Goal: Book appointment/travel/reservation

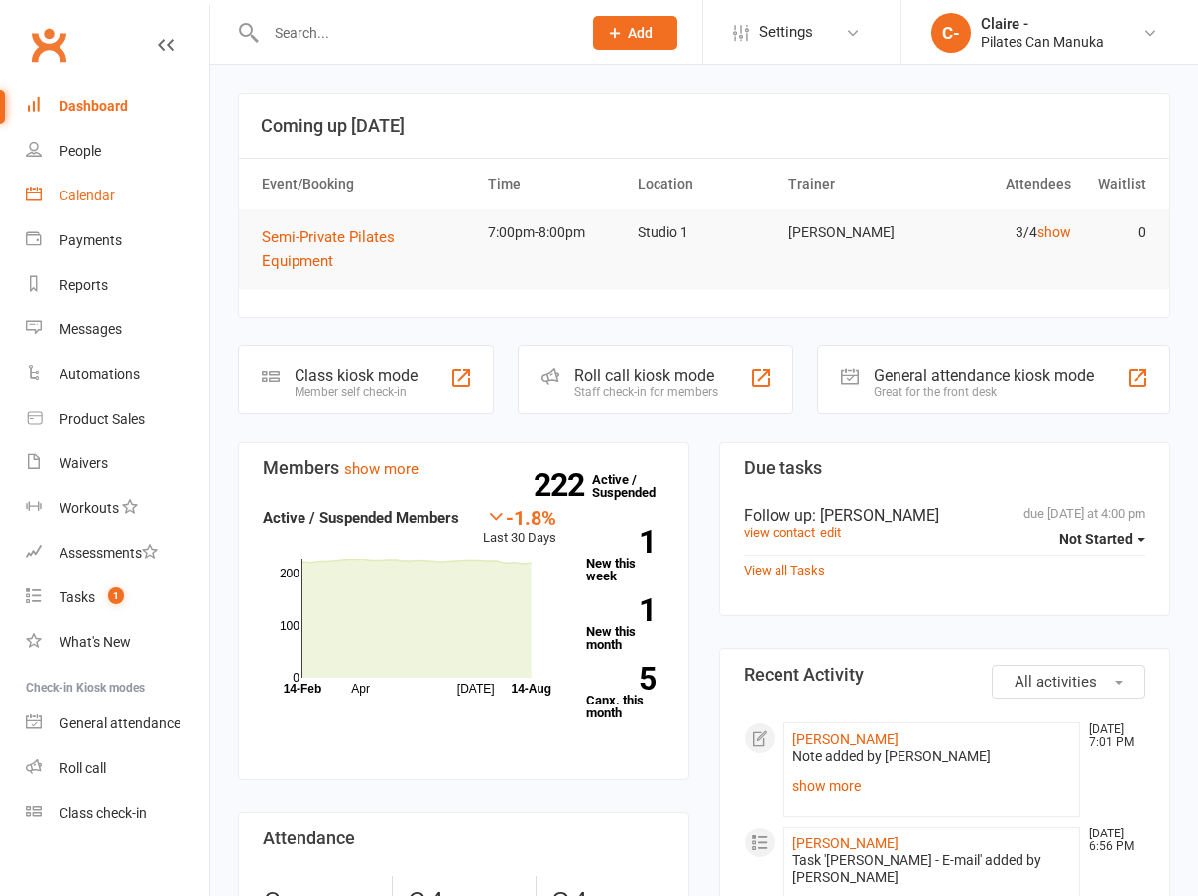
click at [70, 203] on div "Calendar" at bounding box center [88, 195] width 56 height 16
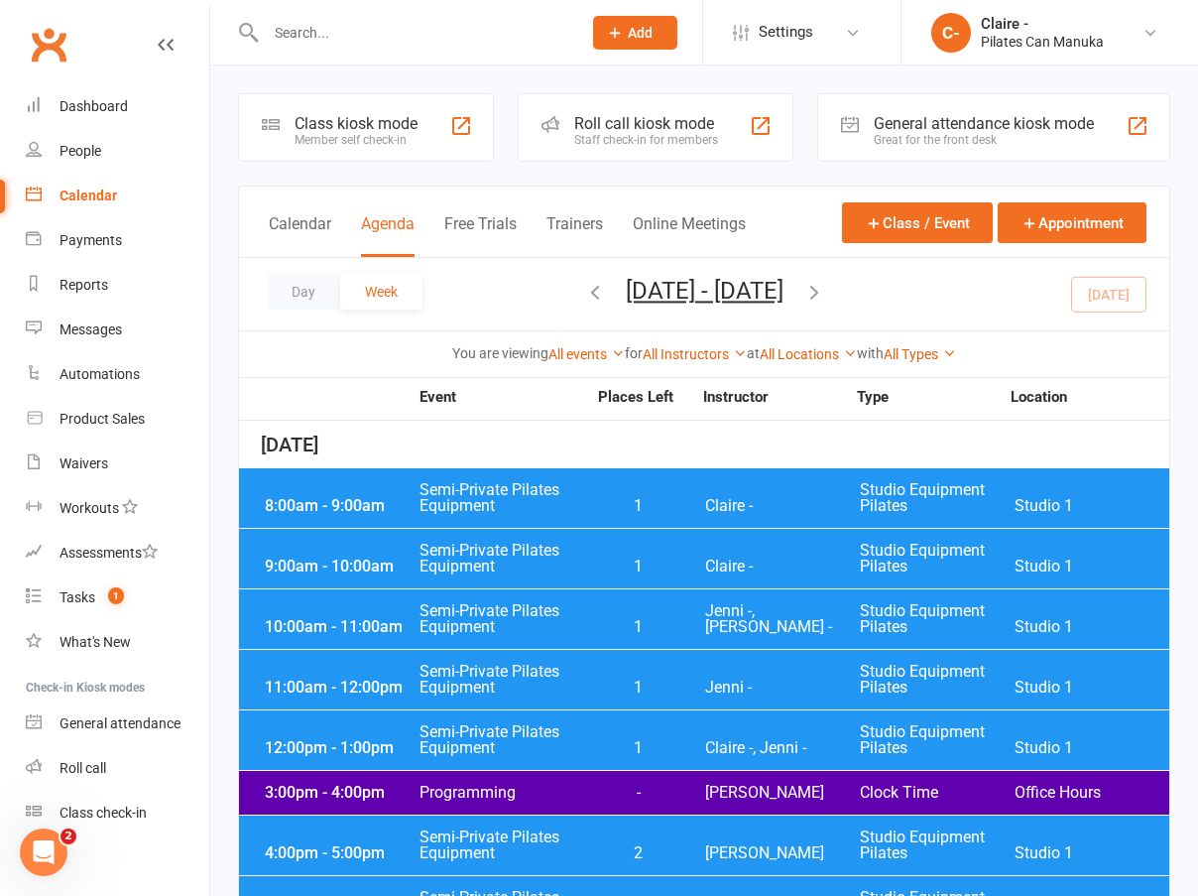
click at [825, 293] on icon "button" at bounding box center [814, 292] width 22 height 22
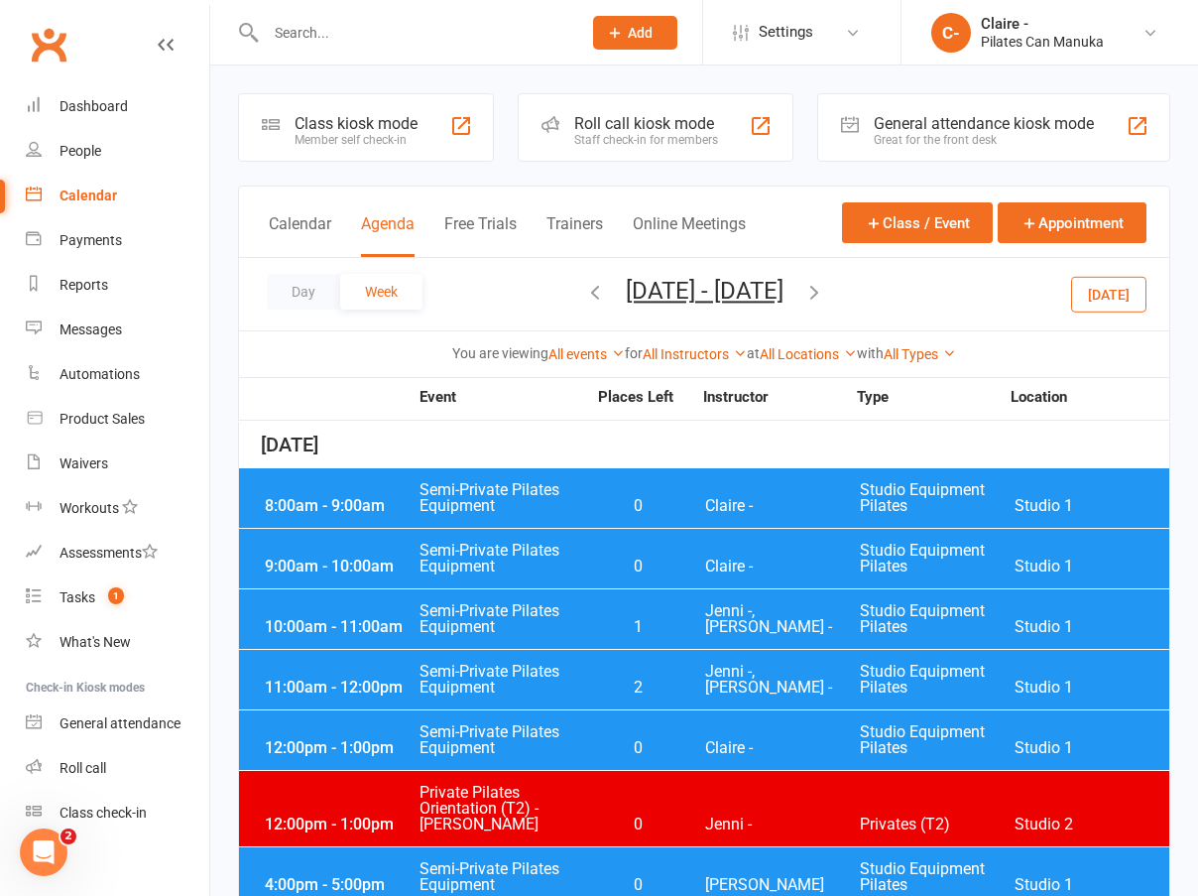
scroll to position [99, 0]
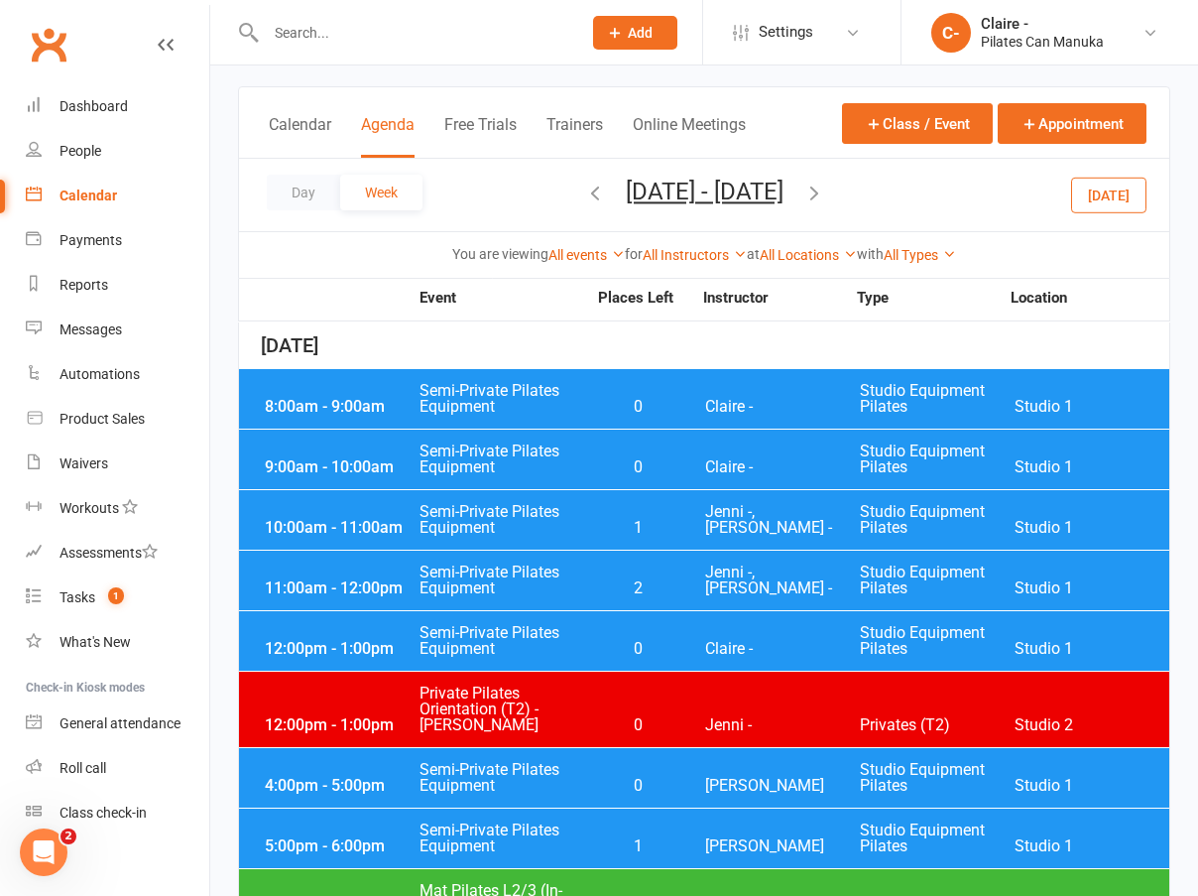
click at [554, 649] on span "Semi-Private Pilates Equipment" at bounding box center [503, 641] width 168 height 32
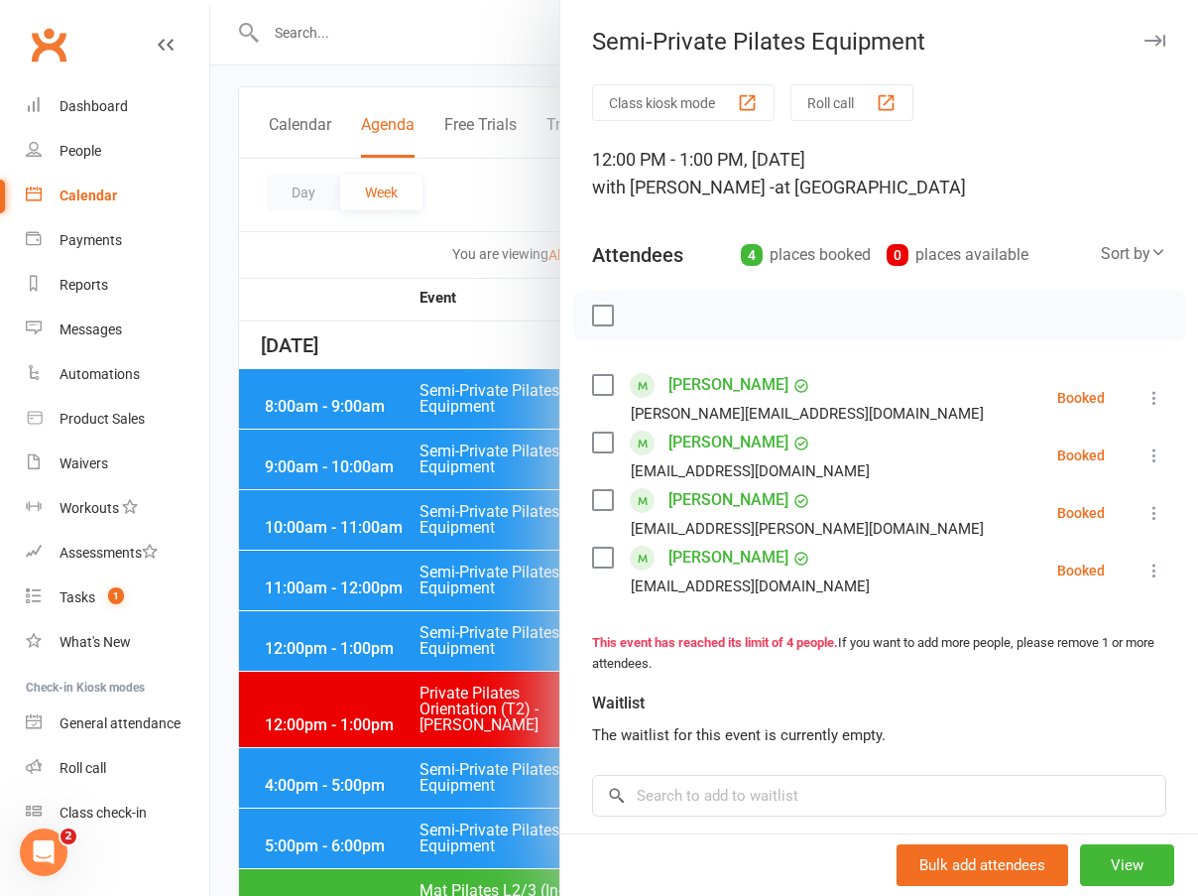
click at [501, 343] on div at bounding box center [704, 448] width 988 height 896
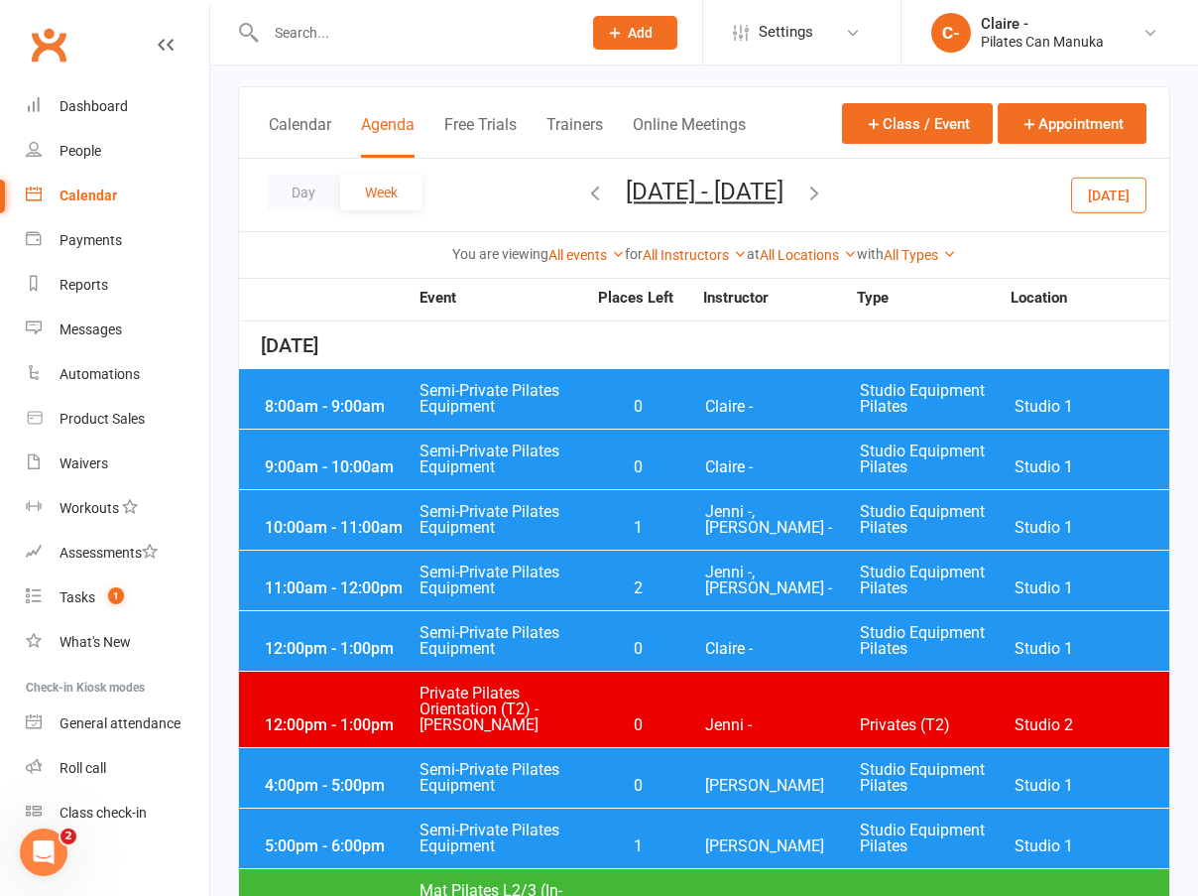
click at [585, 578] on span "Semi-Private Pilates Equipment" at bounding box center [503, 580] width 168 height 32
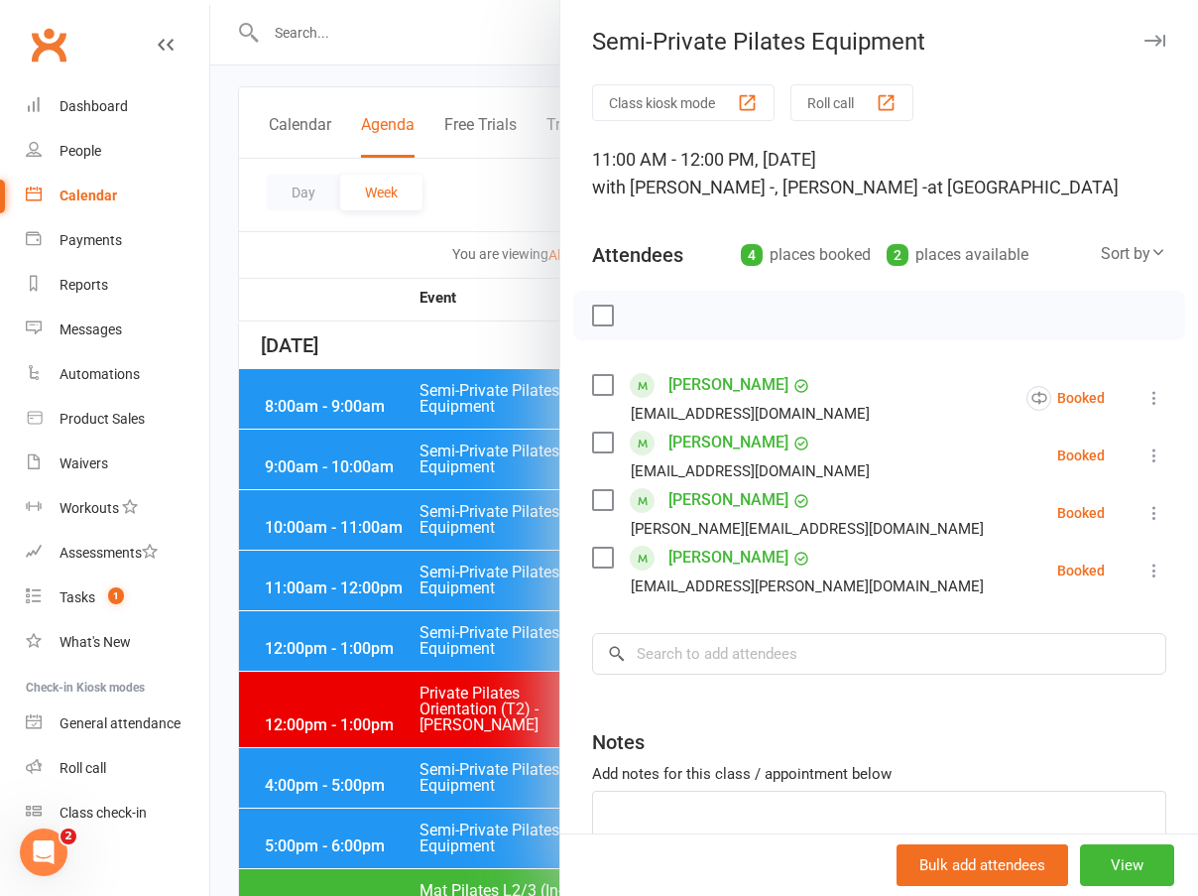
click at [469, 347] on div at bounding box center [704, 448] width 988 height 896
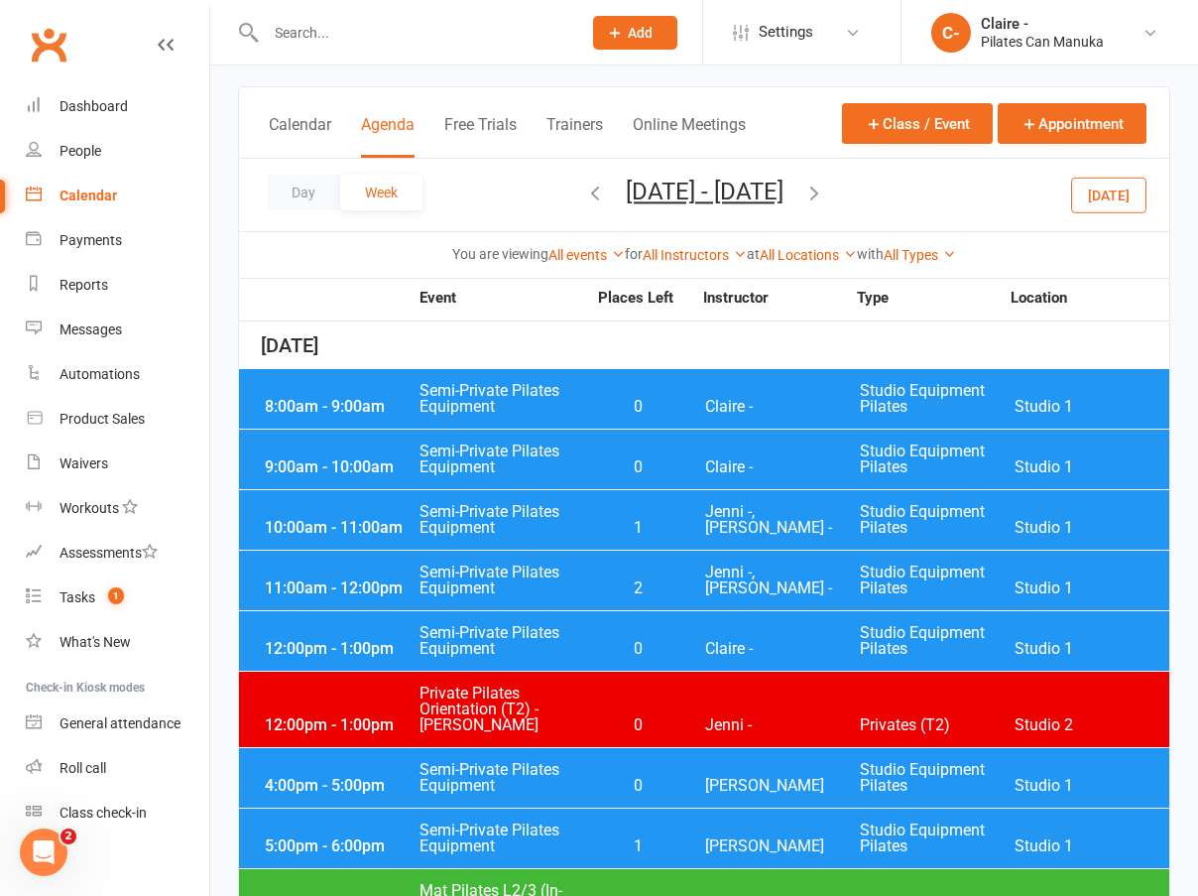
click at [782, 409] on span "Claire -" at bounding box center [782, 407] width 155 height 16
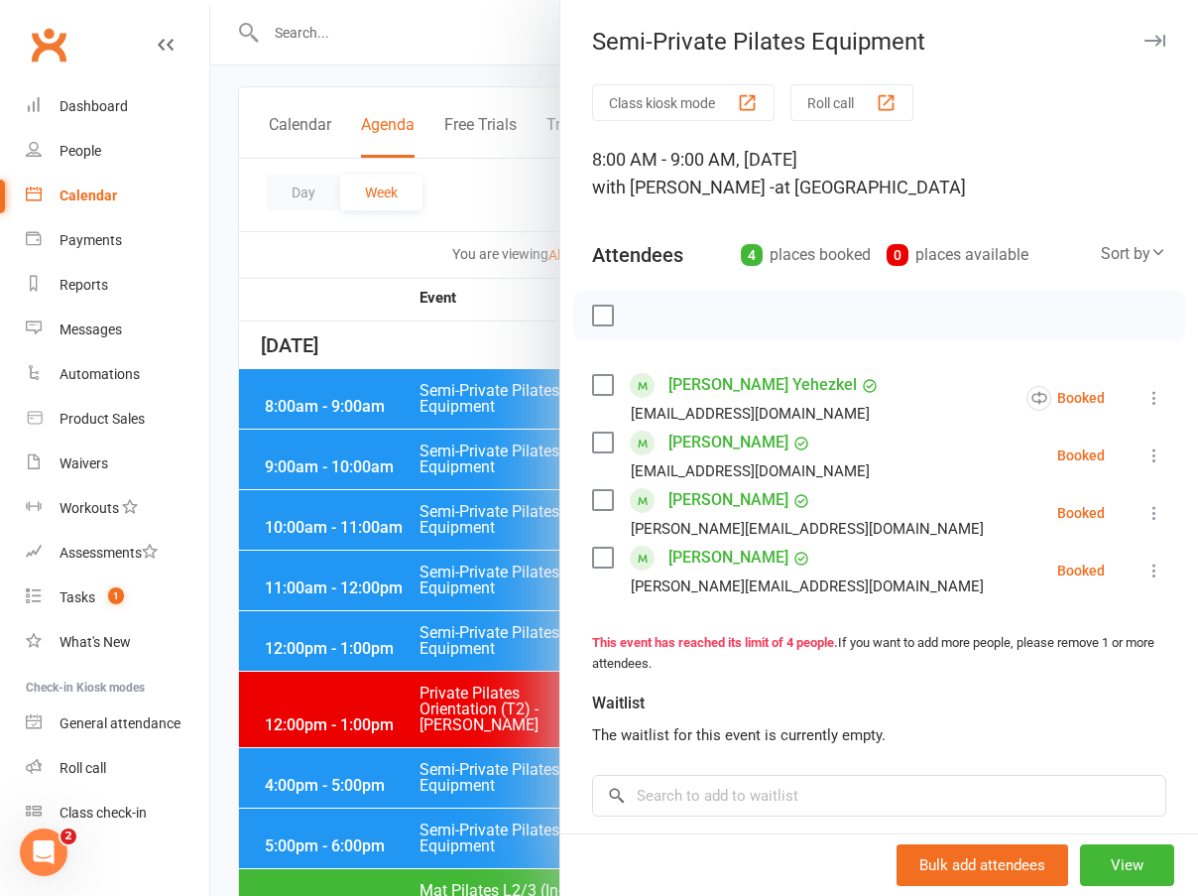
click at [463, 351] on div at bounding box center [704, 448] width 988 height 896
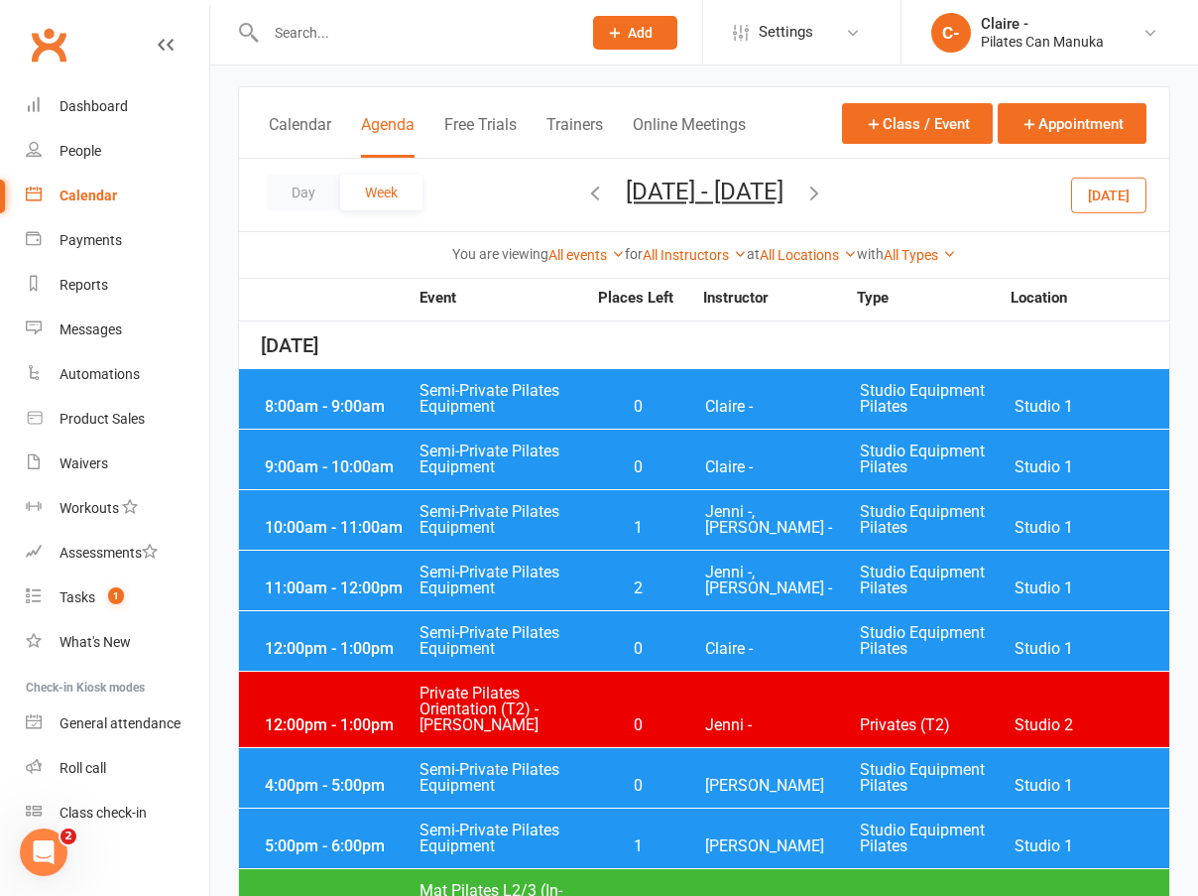
click at [604, 456] on div "9:00am - 10:00am Semi-Private Pilates Equipment 0 Claire - Studio Equipment Pil…" at bounding box center [704, 460] width 930 height 60
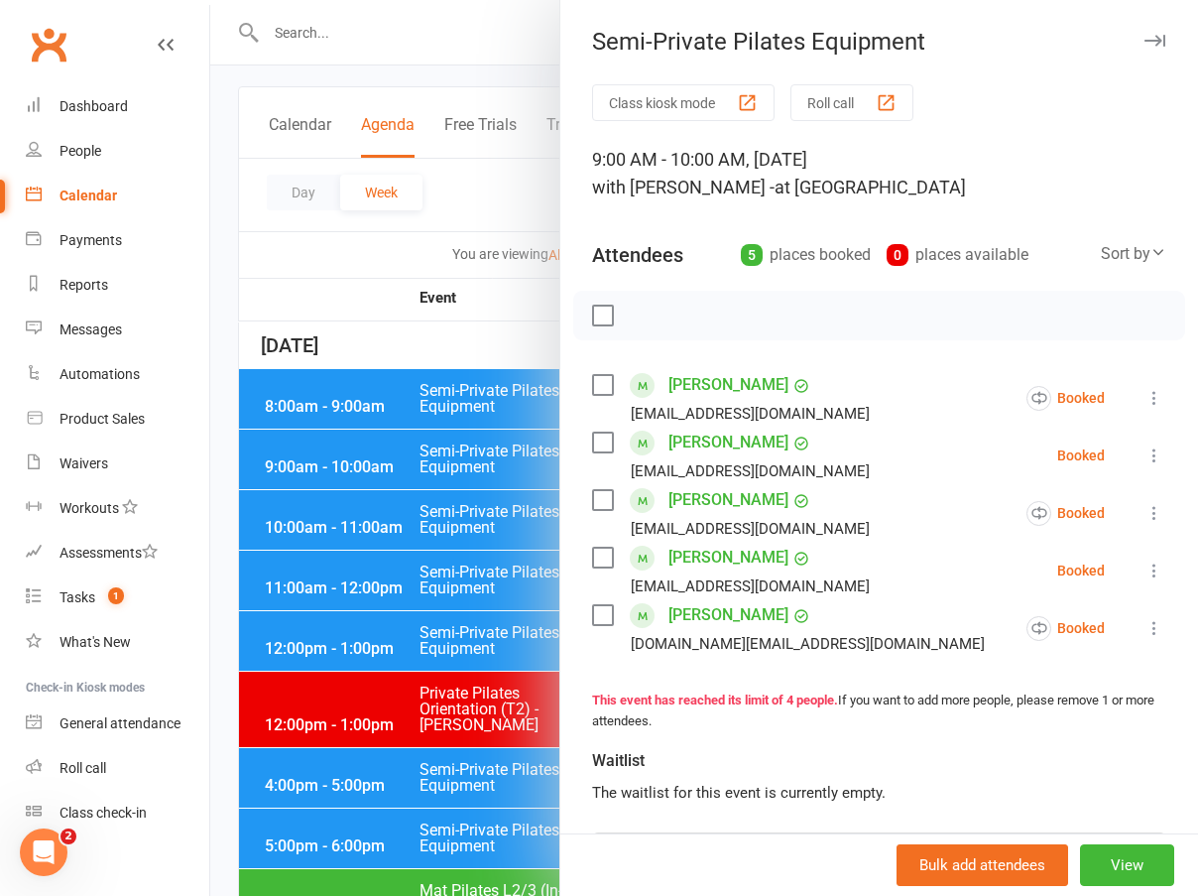
click at [472, 321] on div at bounding box center [704, 448] width 988 height 896
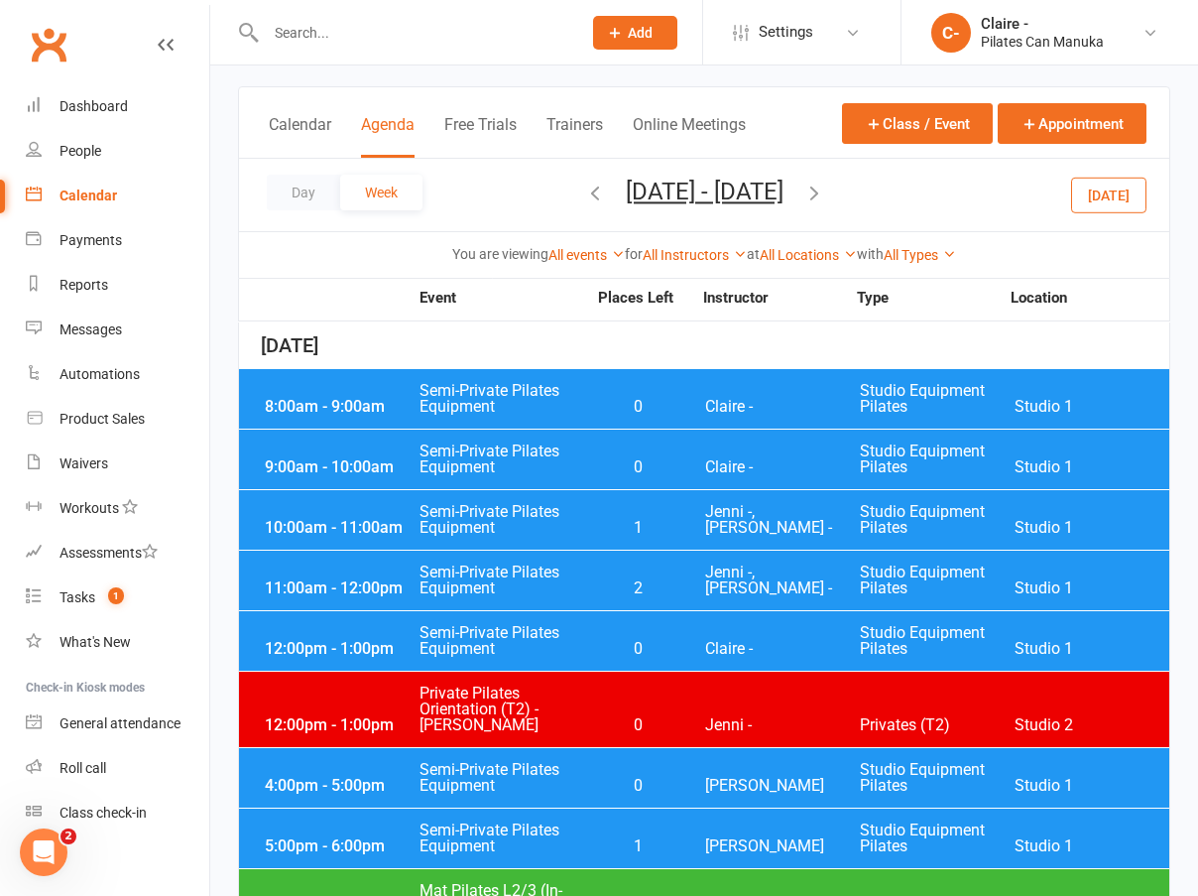
click at [655, 530] on span "1" at bounding box center [638, 528] width 104 height 16
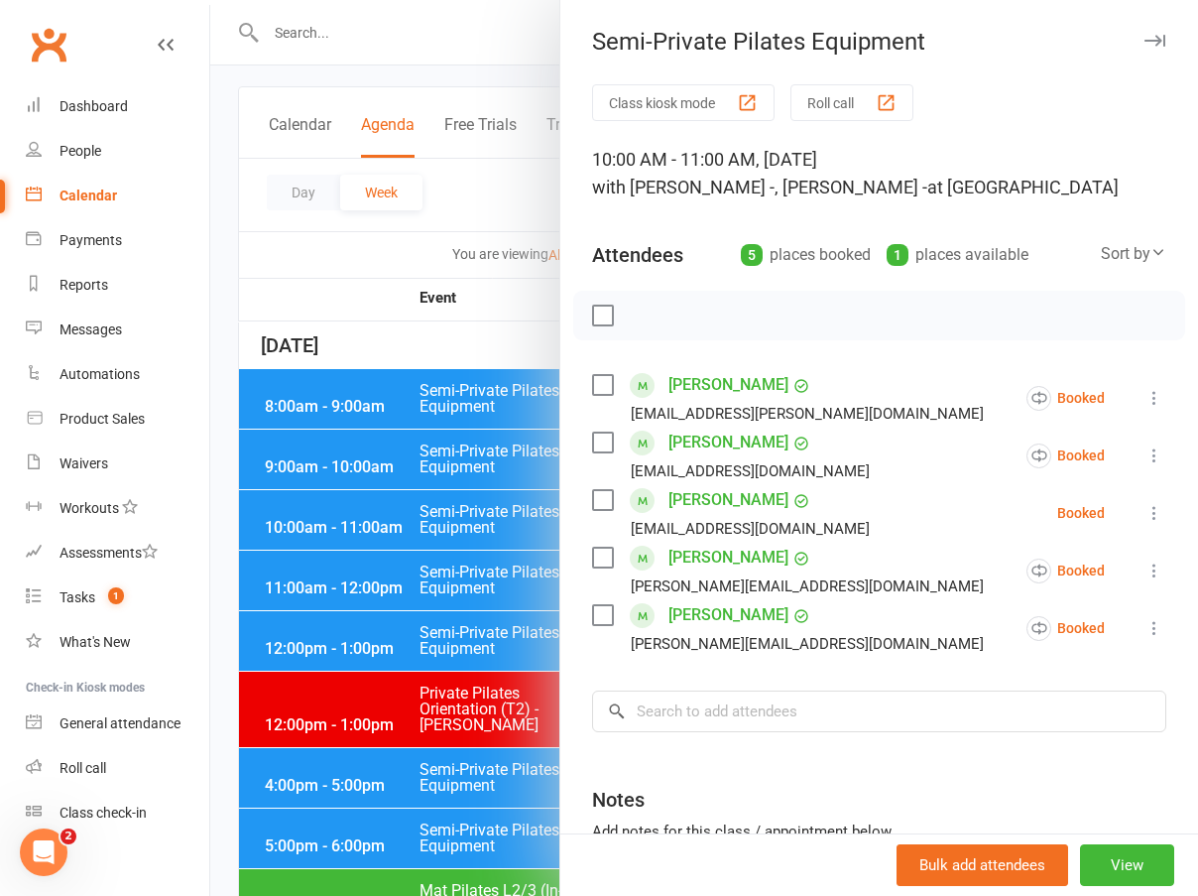
click at [505, 350] on div at bounding box center [704, 448] width 988 height 896
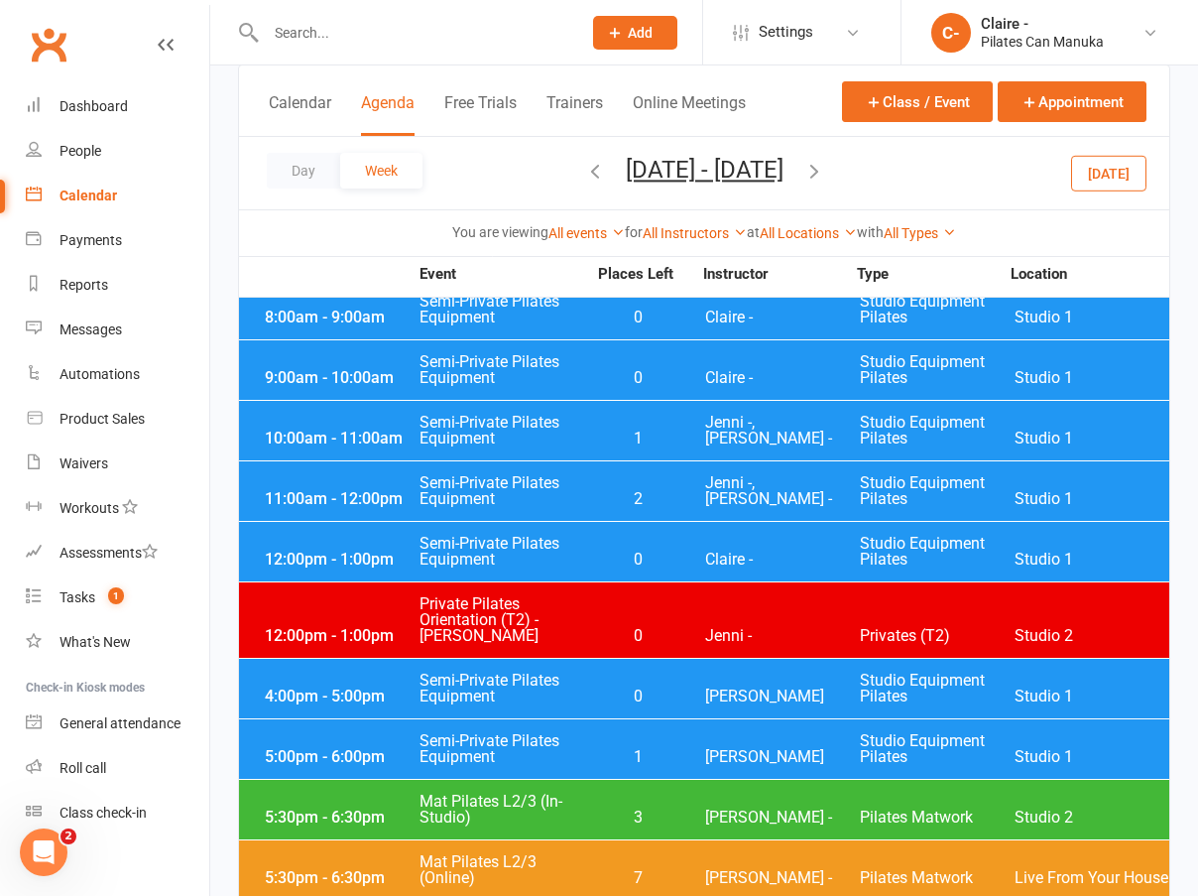
scroll to position [0, 0]
